Goal: Transaction & Acquisition: Purchase product/service

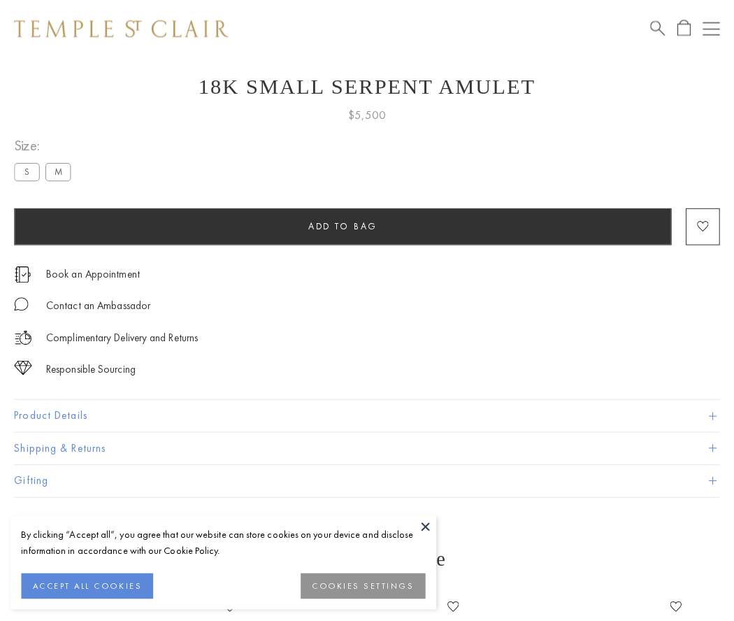
scroll to position [38, 0]
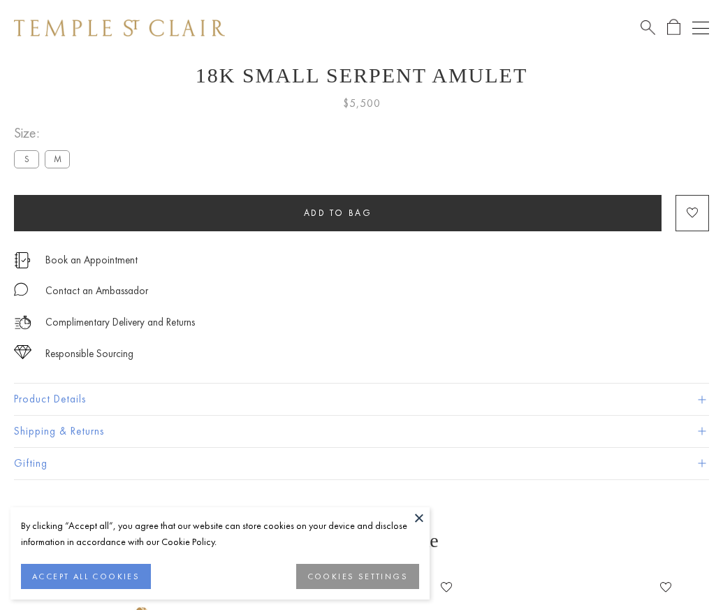
click at [338, 212] on span "Add to bag" at bounding box center [338, 213] width 68 height 12
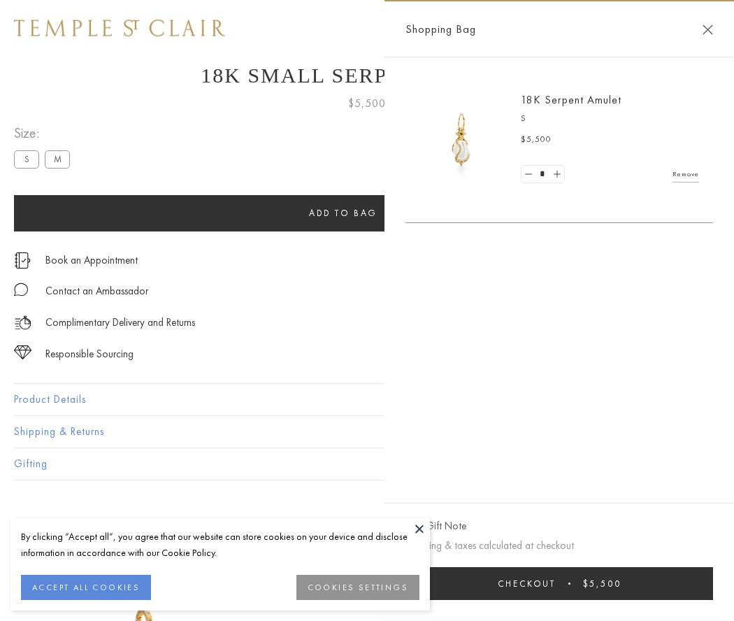
click at [559, 583] on button "Checkout $5,500" at bounding box center [558, 583] width 307 height 33
